Goal: Find specific page/section: Find specific page/section

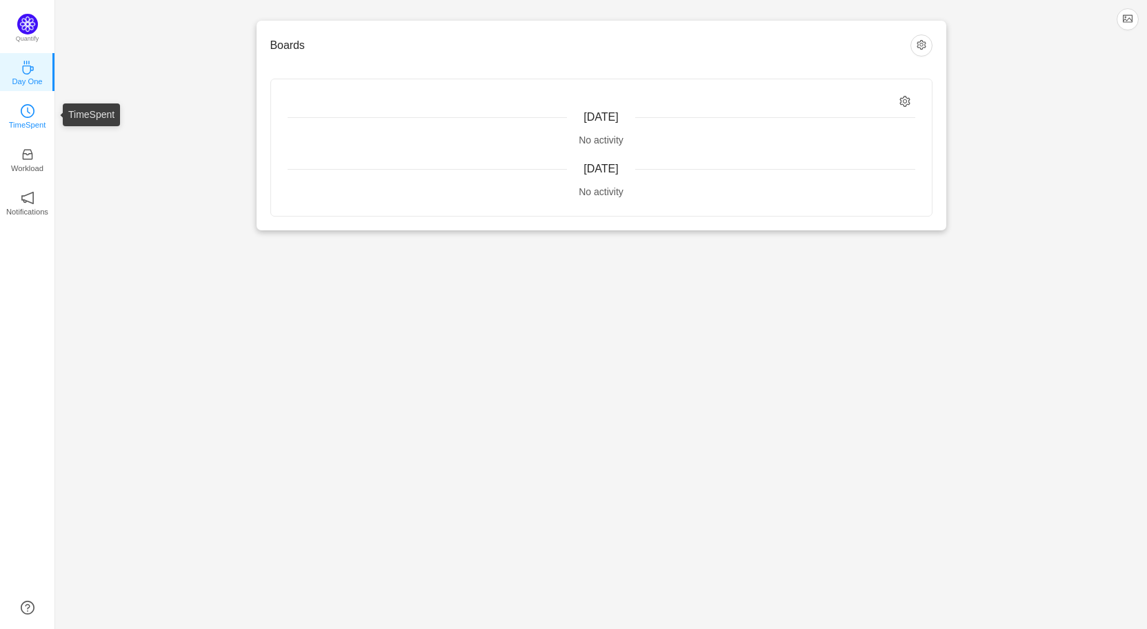
click at [23, 130] on p "TimeSpent" at bounding box center [27, 125] width 37 height 12
